Goal: Task Accomplishment & Management: Use online tool/utility

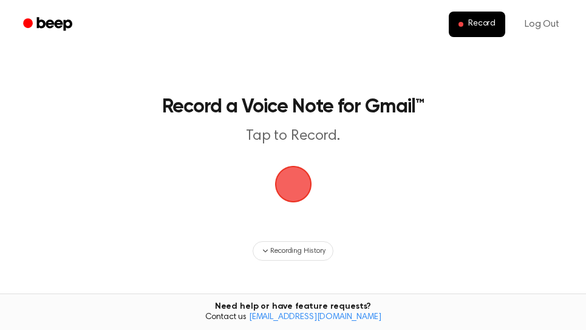
click at [293, 176] on span "button" at bounding box center [292, 183] width 41 height 41
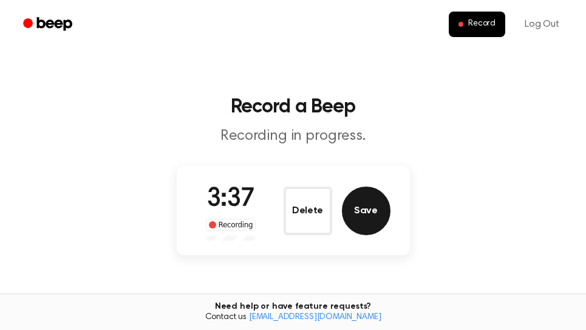
drag, startPoint x: 363, startPoint y: 209, endPoint x: 415, endPoint y: 219, distance: 53.3
click at [364, 209] on button "Save" at bounding box center [366, 211] width 49 height 49
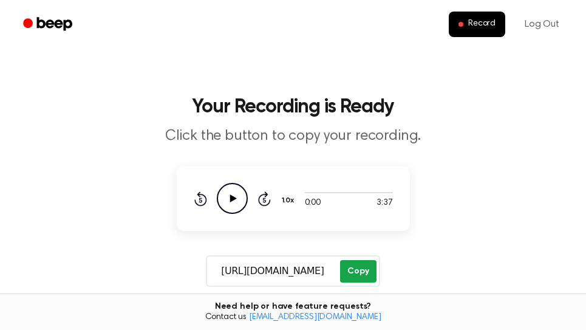
click at [373, 273] on button "Copy" at bounding box center [358, 271] width 36 height 22
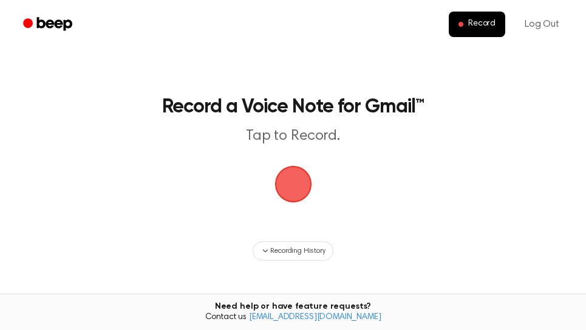
click at [297, 182] on span "button" at bounding box center [293, 184] width 37 height 37
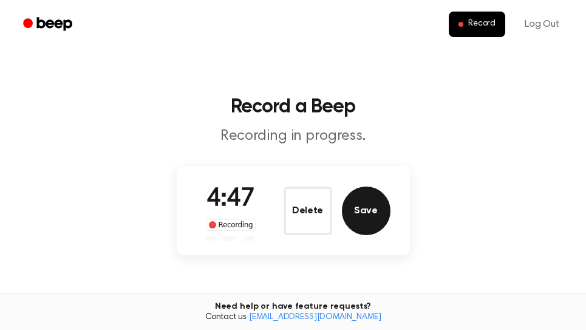
click at [371, 214] on button "Save" at bounding box center [366, 211] width 49 height 49
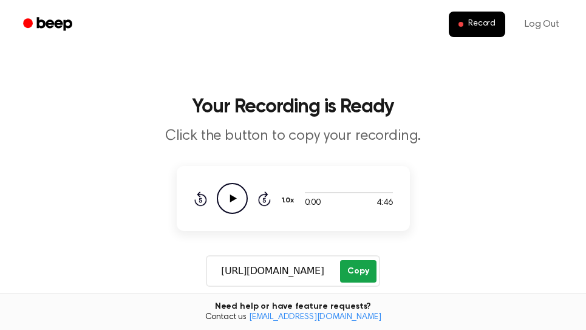
click at [359, 275] on button "Copy" at bounding box center [358, 271] width 36 height 22
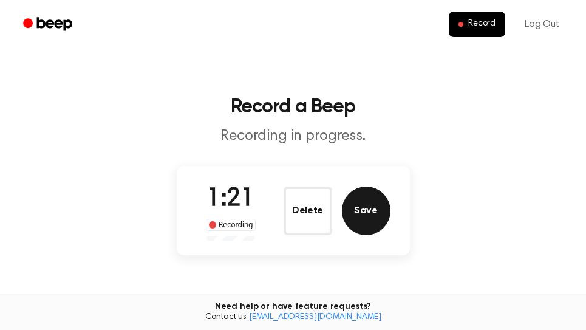
click at [374, 213] on button "Save" at bounding box center [366, 211] width 49 height 49
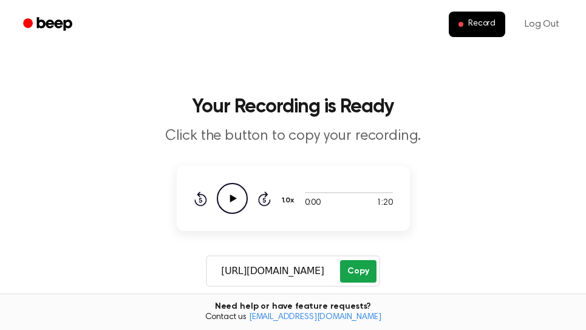
click at [355, 269] on button "Copy" at bounding box center [358, 271] width 36 height 22
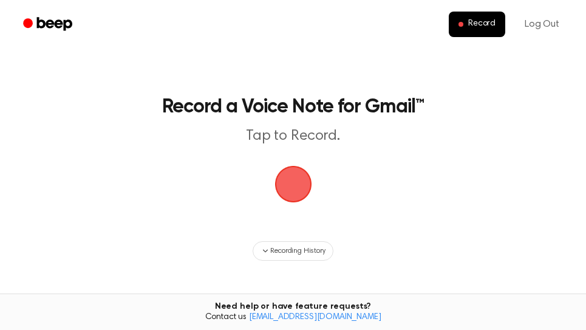
click at [286, 180] on span "button" at bounding box center [292, 184] width 39 height 39
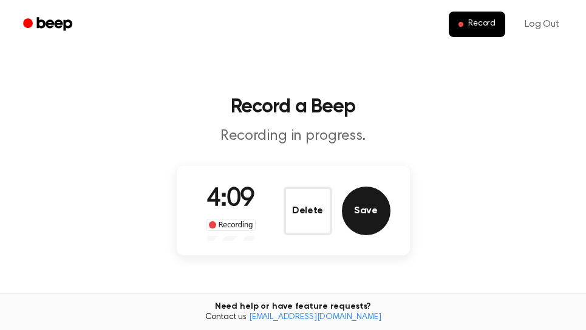
click at [377, 211] on button "Save" at bounding box center [366, 211] width 49 height 49
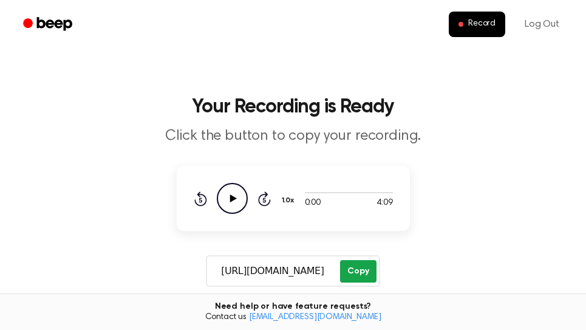
click at [368, 269] on button "Copy" at bounding box center [358, 271] width 36 height 22
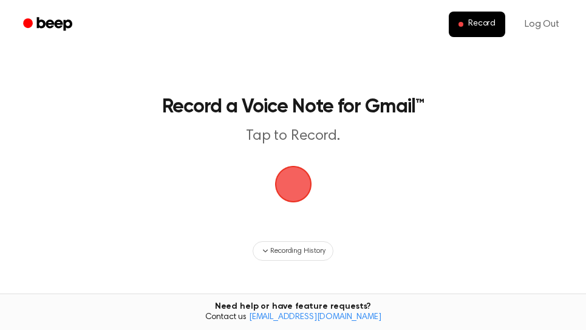
click at [297, 184] on span "button" at bounding box center [293, 184] width 34 height 34
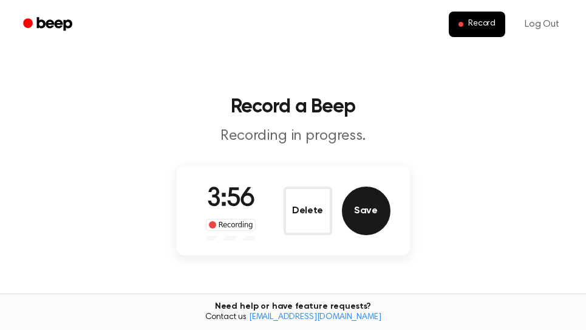
click at [381, 214] on button "Save" at bounding box center [366, 211] width 49 height 49
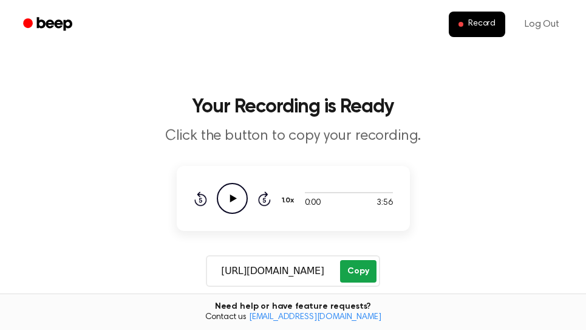
click at [359, 271] on button "Copy" at bounding box center [358, 271] width 36 height 22
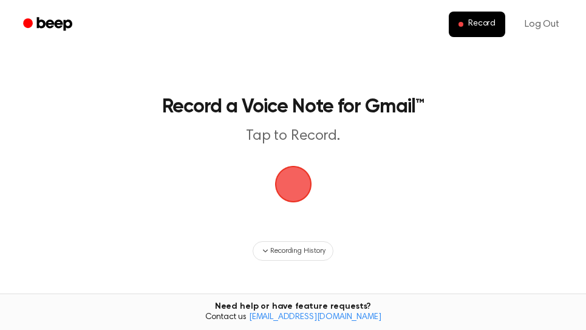
click at [288, 168] on span "button" at bounding box center [293, 184] width 34 height 34
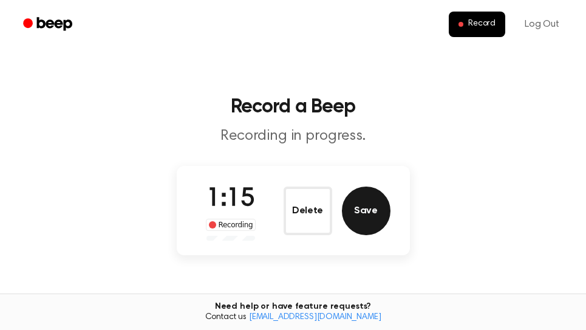
click at [385, 216] on button "Save" at bounding box center [366, 211] width 49 height 49
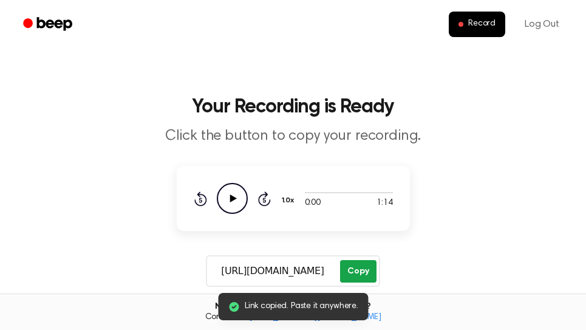
click at [362, 267] on button "Copy" at bounding box center [358, 271] width 36 height 22
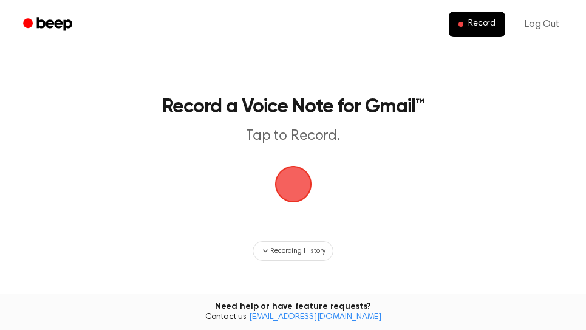
click at [303, 188] on span "button" at bounding box center [293, 184] width 37 height 37
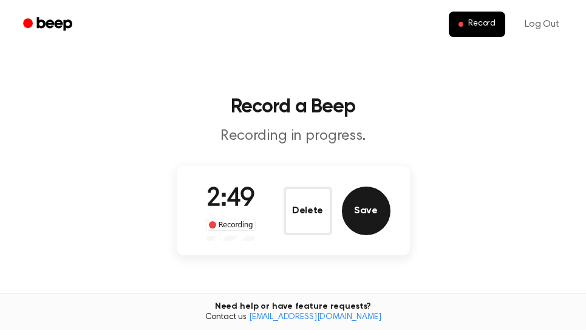
click at [372, 203] on button "Save" at bounding box center [366, 211] width 49 height 49
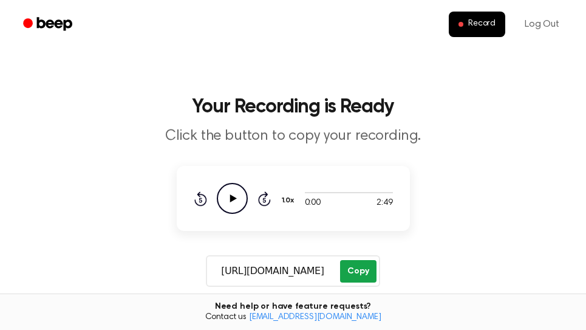
click at [365, 271] on button "Copy" at bounding box center [358, 271] width 36 height 22
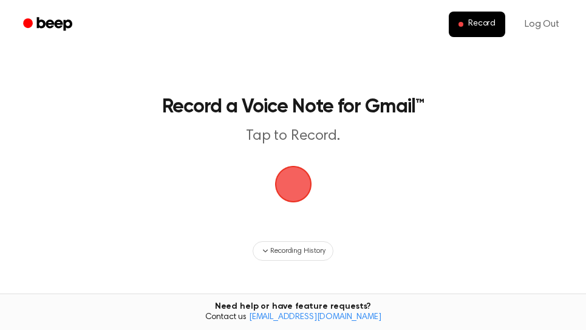
drag, startPoint x: 298, startPoint y: 185, endPoint x: 338, endPoint y: 163, distance: 46.5
click at [299, 187] on span "button" at bounding box center [292, 183] width 67 height 67
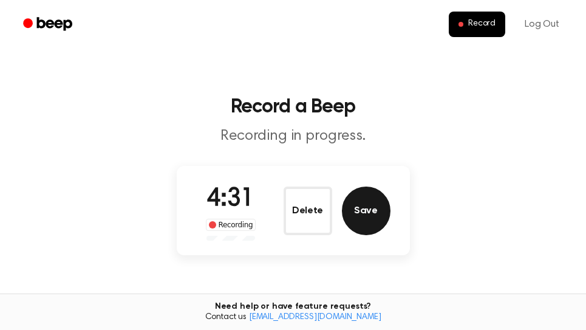
click at [370, 216] on button "Save" at bounding box center [366, 211] width 49 height 49
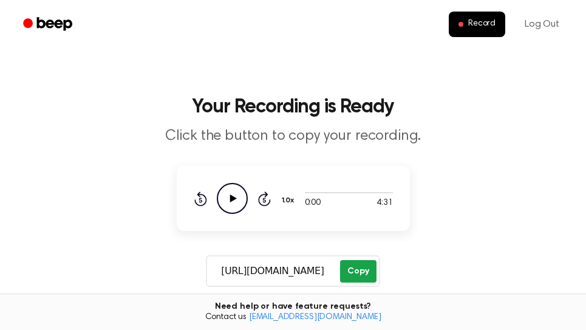
click at [360, 267] on button "Copy" at bounding box center [358, 271] width 36 height 22
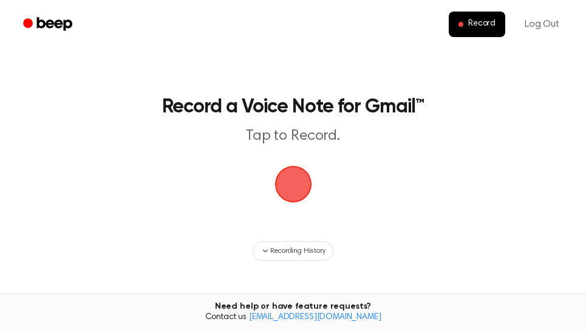
drag, startPoint x: 302, startPoint y: 188, endPoint x: 362, endPoint y: 78, distance: 125.1
click at [303, 187] on span "button" at bounding box center [293, 184] width 34 height 34
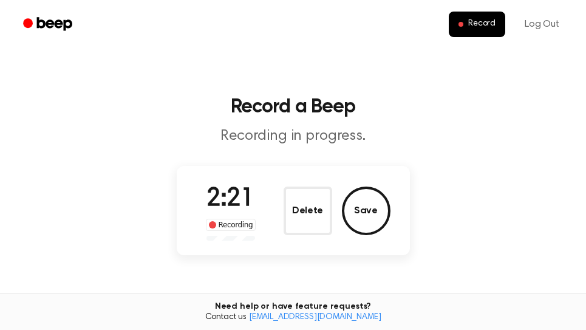
click at [360, 199] on button "Save" at bounding box center [366, 211] width 49 height 49
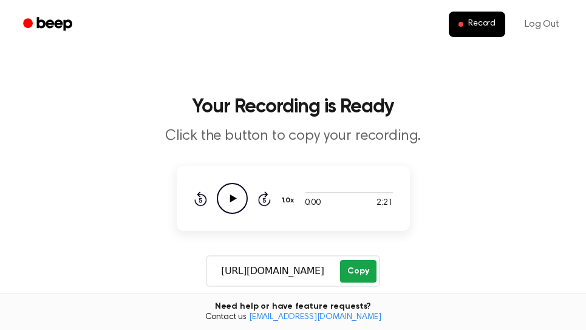
click at [349, 263] on button "Copy" at bounding box center [358, 271] width 36 height 22
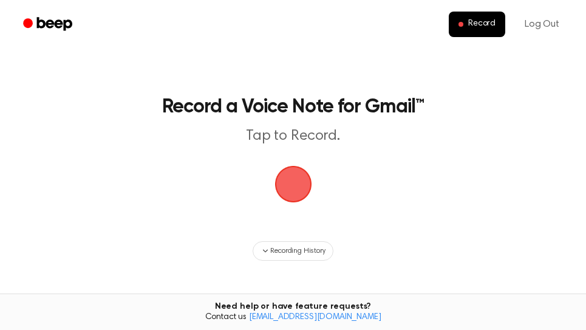
click at [301, 183] on span "button" at bounding box center [293, 184] width 37 height 37
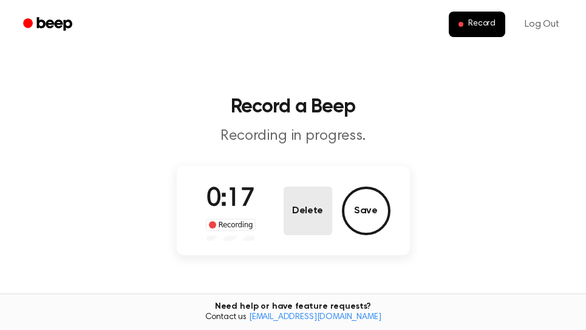
click at [309, 217] on button "Delete" at bounding box center [308, 211] width 49 height 49
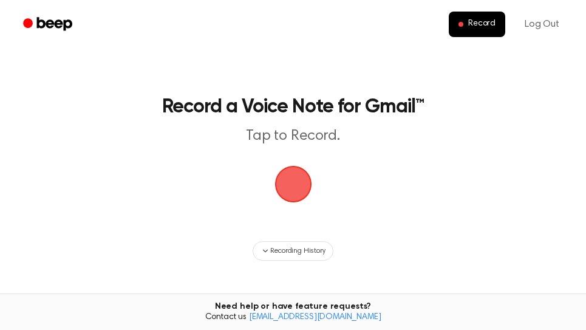
click at [300, 184] on span "button" at bounding box center [293, 184] width 34 height 34
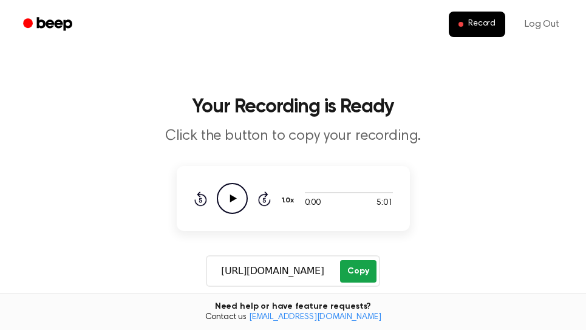
click at [358, 278] on button "Copy" at bounding box center [358, 271] width 36 height 22
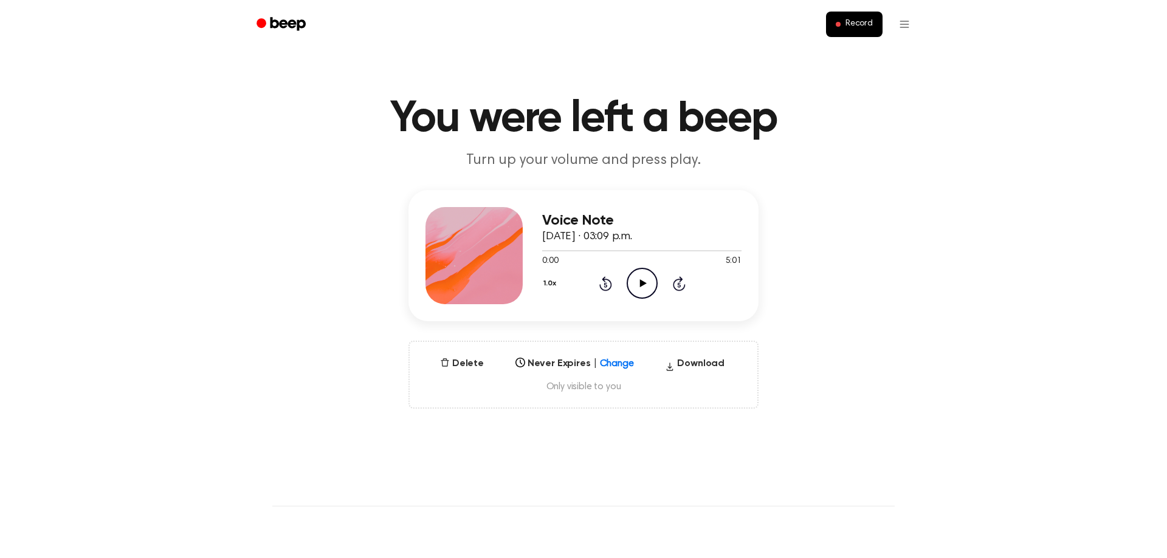
click at [648, 286] on icon "Play Audio" at bounding box center [641, 283] width 31 height 31
click at [726, 251] on div at bounding box center [641, 250] width 199 height 1
click at [681, 284] on icon "Skip 5 seconds" at bounding box center [678, 284] width 13 height 16
